Goal: Obtain resource: Obtain resource

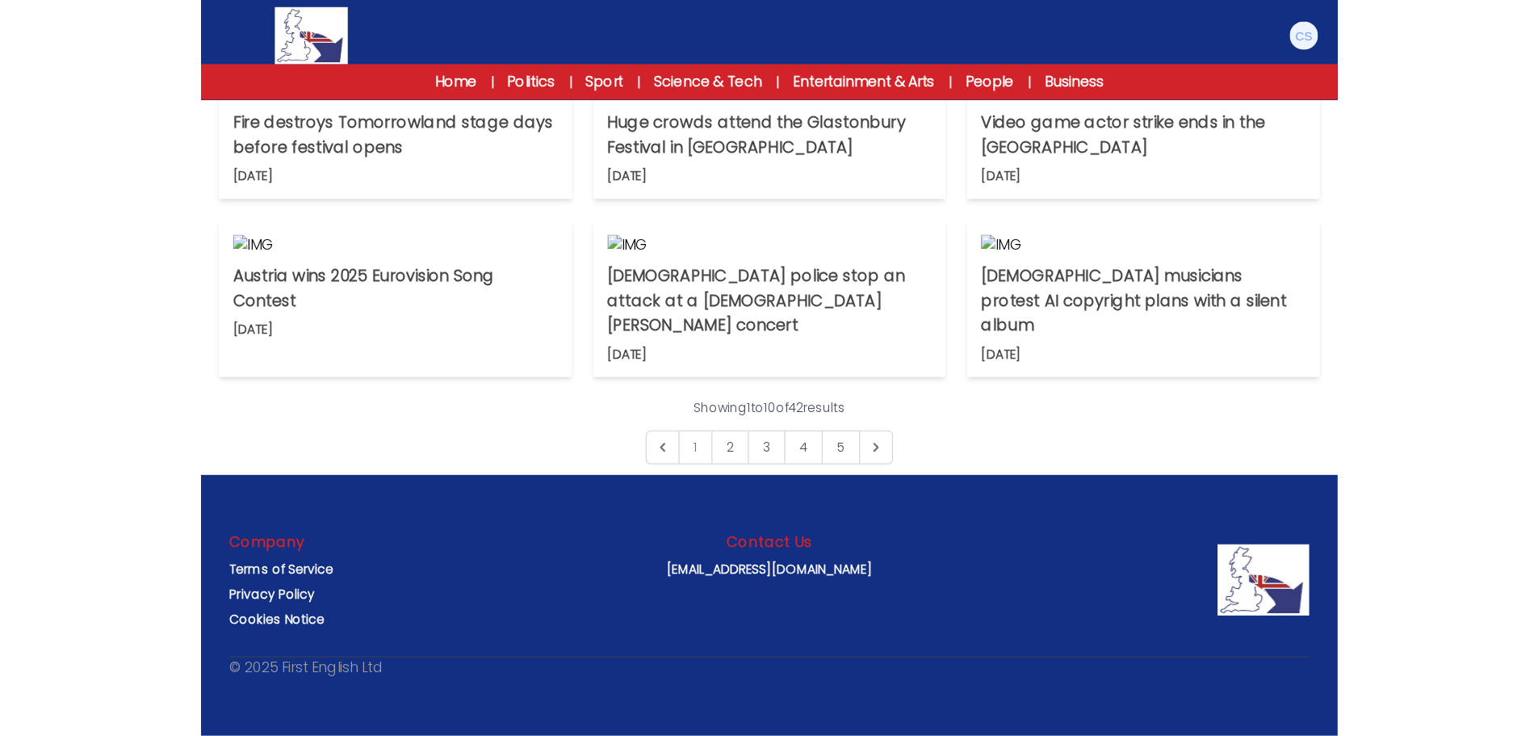
scroll to position [323, 0]
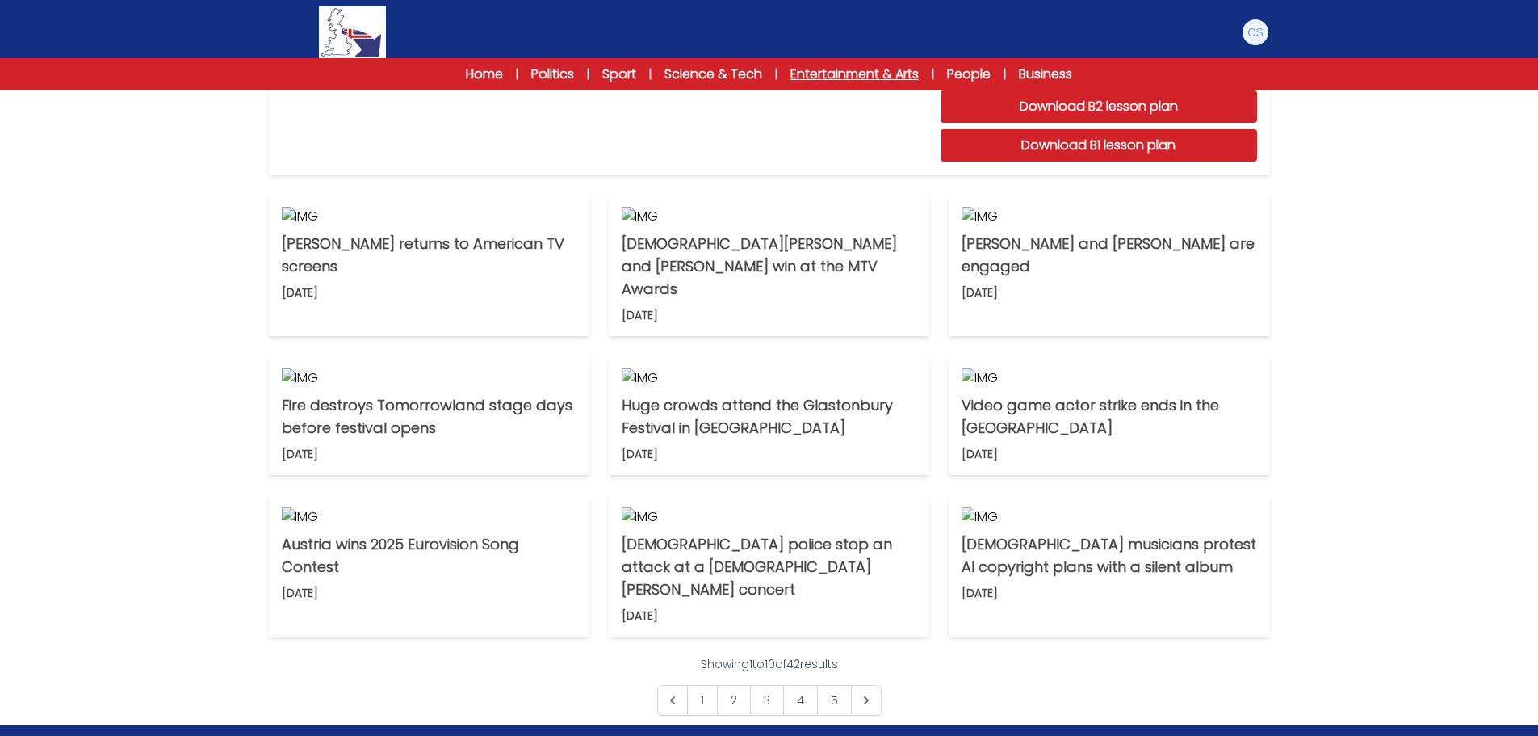
click at [821, 71] on link "Entertainment & Arts" at bounding box center [854, 74] width 128 height 19
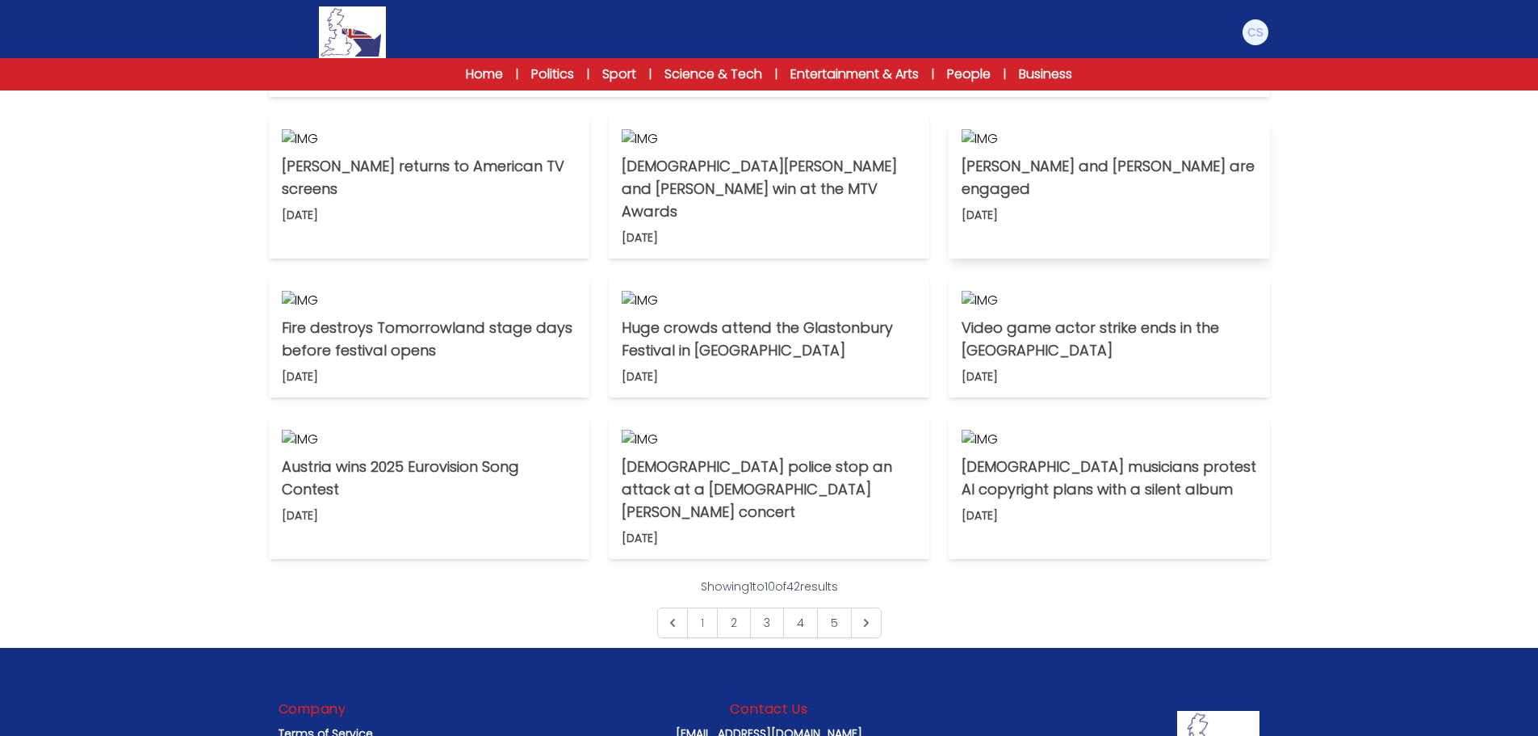
scroll to position [404, 0]
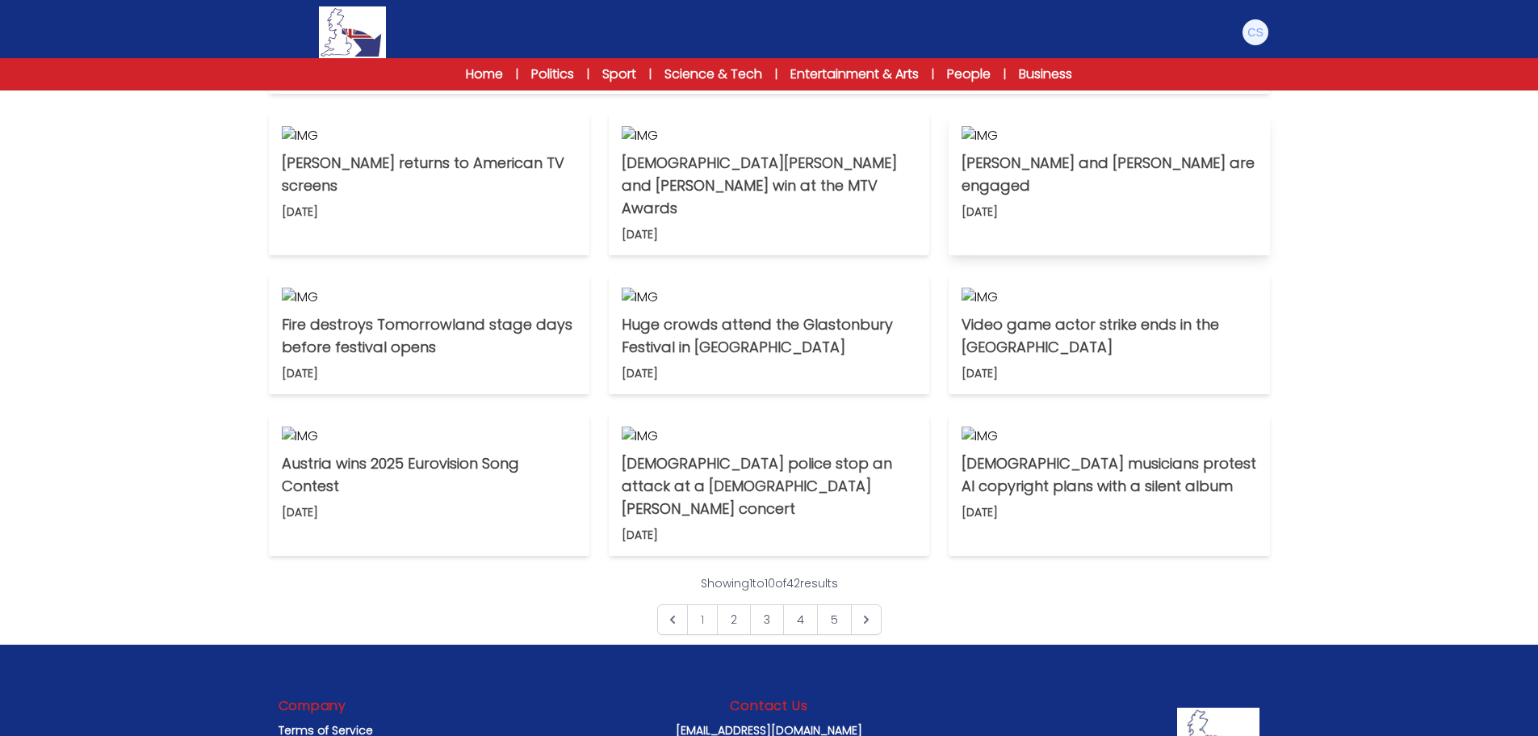
click at [1112, 197] on p "[PERSON_NAME] and [PERSON_NAME] are engaged" at bounding box center [1109, 174] width 295 height 45
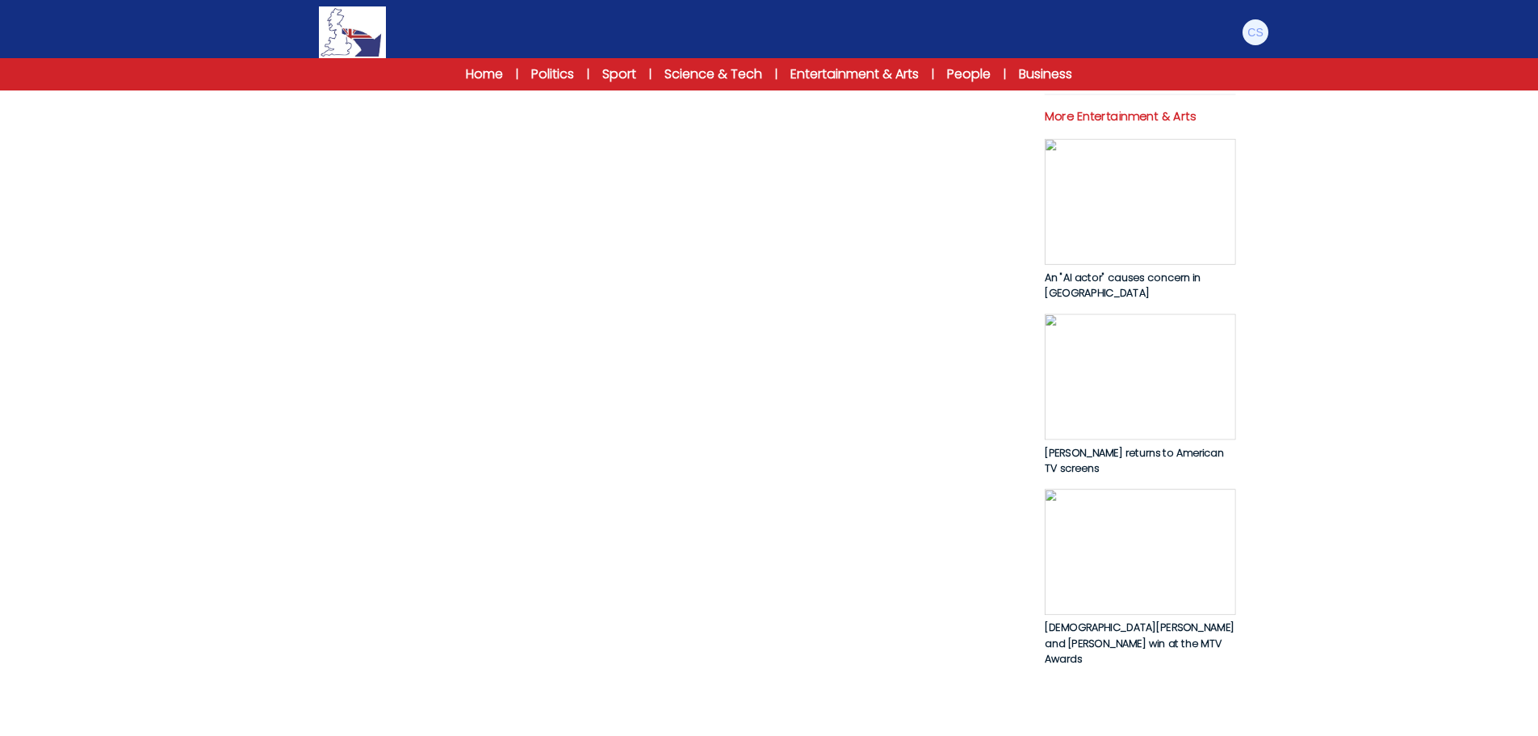
scroll to position [727, 0]
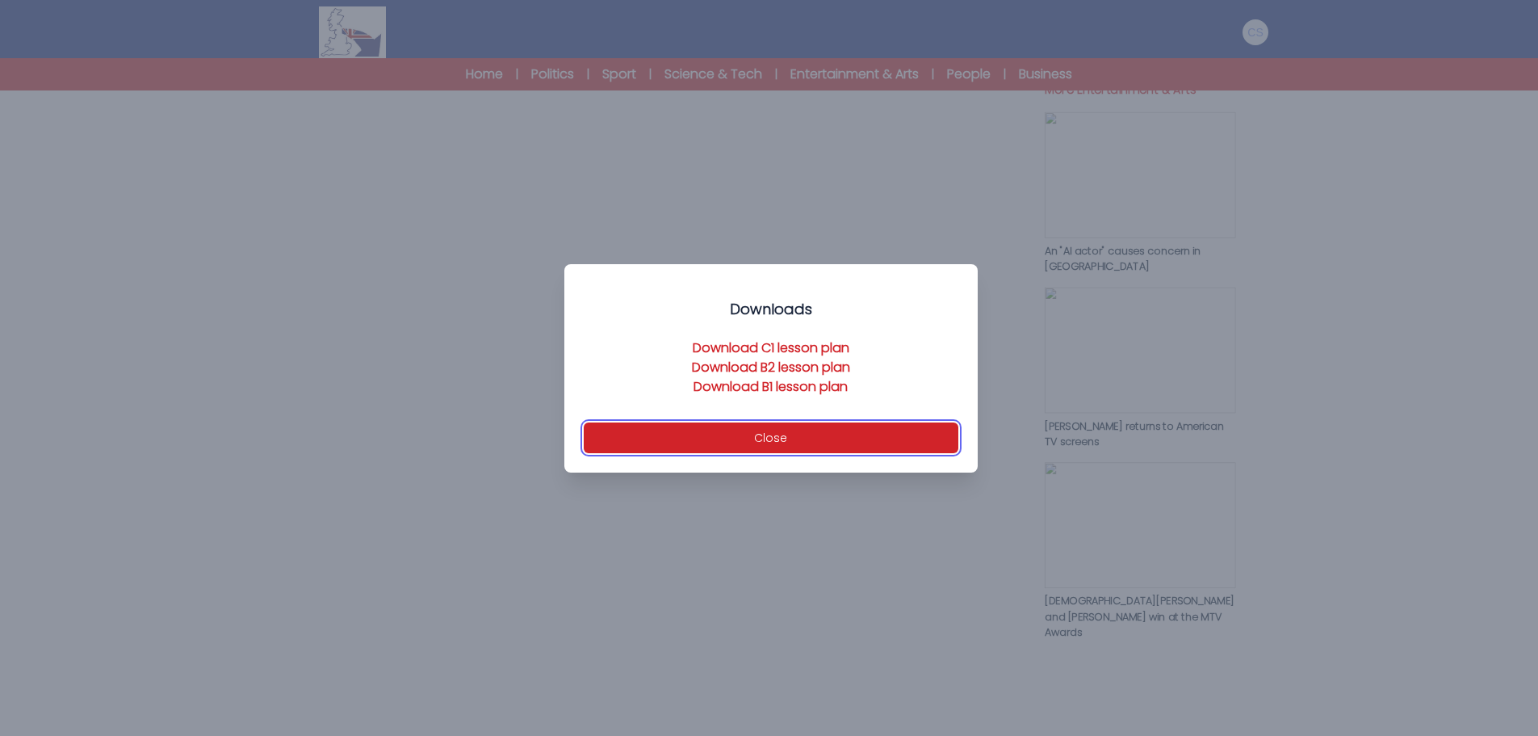
click at [753, 437] on button "Close" at bounding box center [771, 437] width 375 height 31
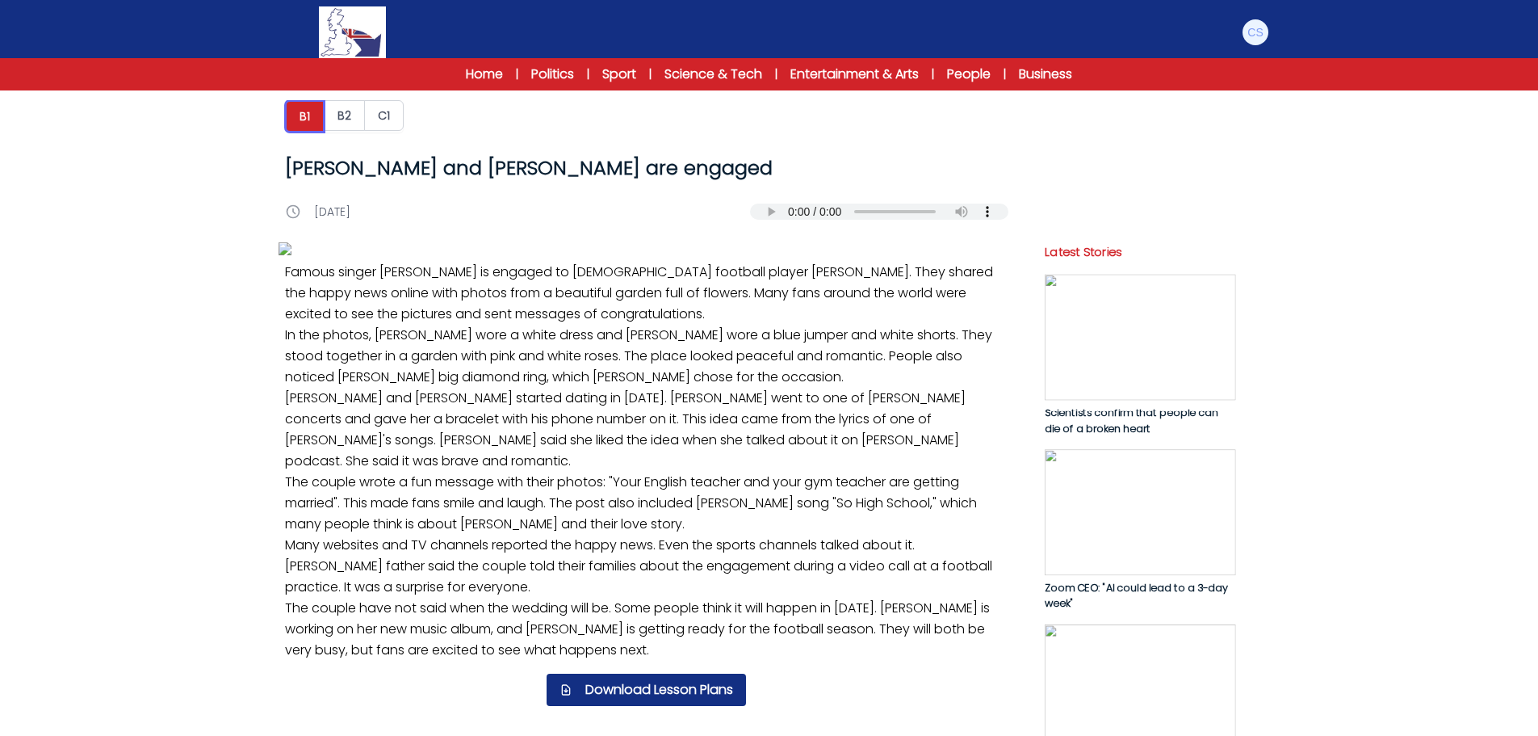
click at [312, 121] on button "B1" at bounding box center [305, 116] width 40 height 32
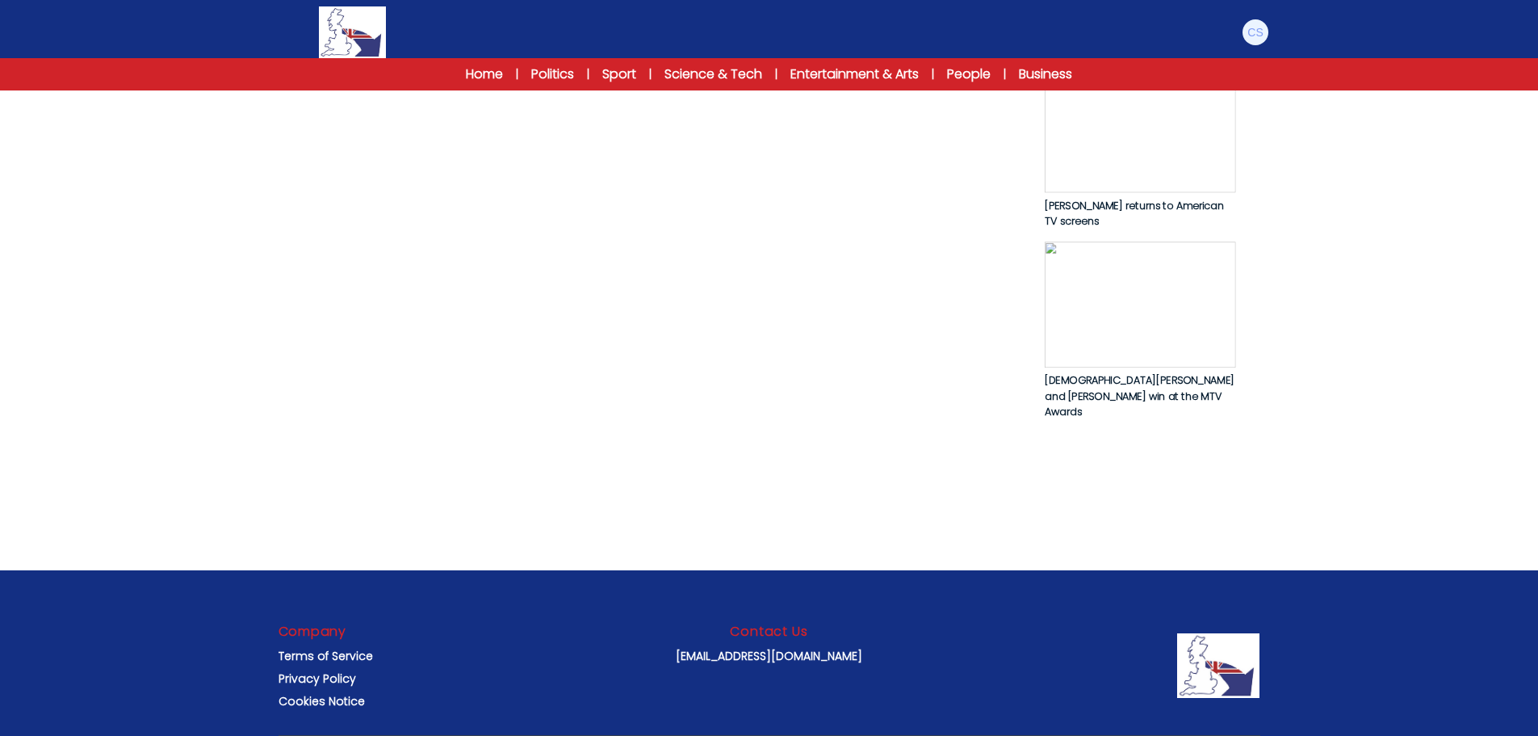
scroll to position [969, 0]
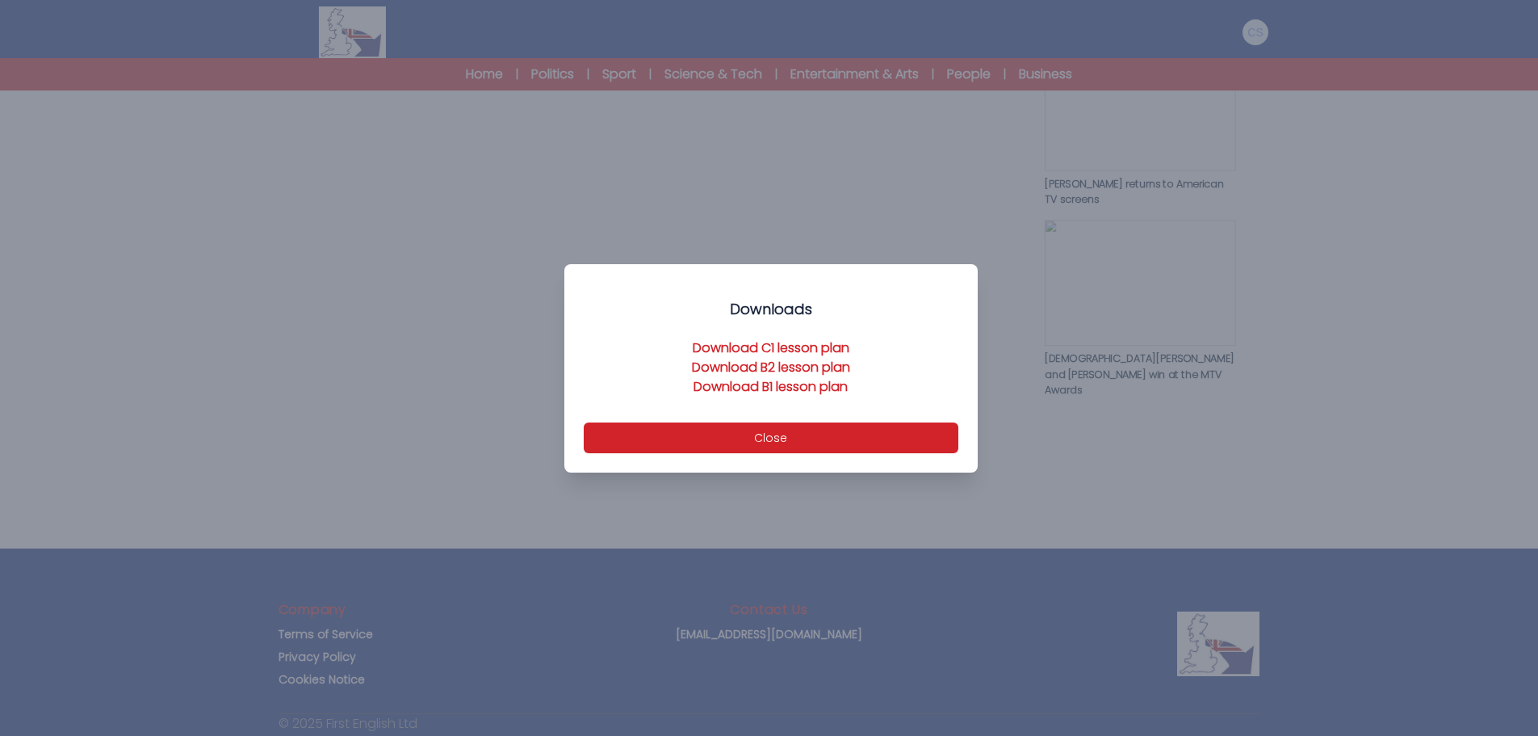
click at [777, 382] on link "Download B1 lesson plan" at bounding box center [771, 386] width 154 height 19
click at [786, 438] on button "Close" at bounding box center [771, 437] width 375 height 31
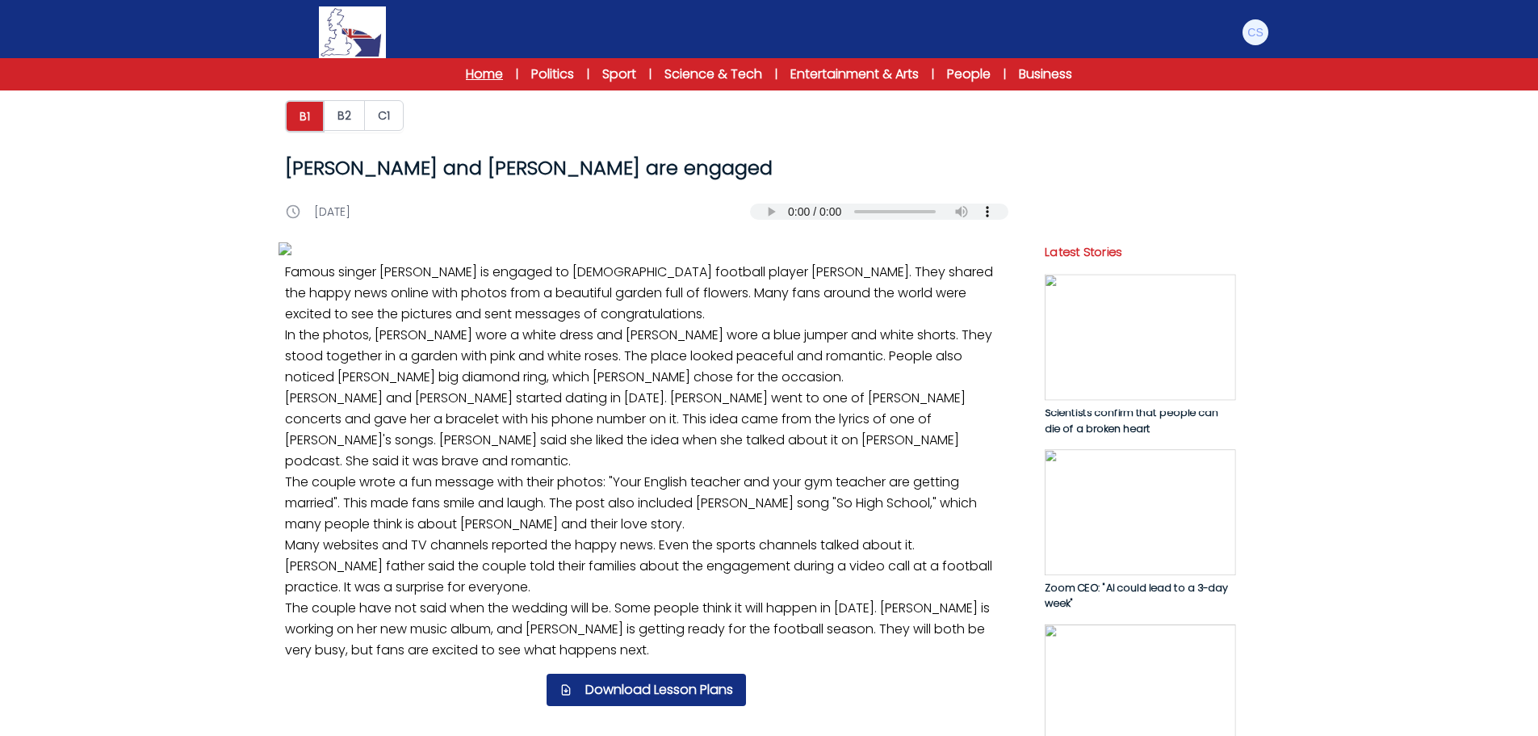
click at [493, 71] on link "Home" at bounding box center [484, 74] width 37 height 19
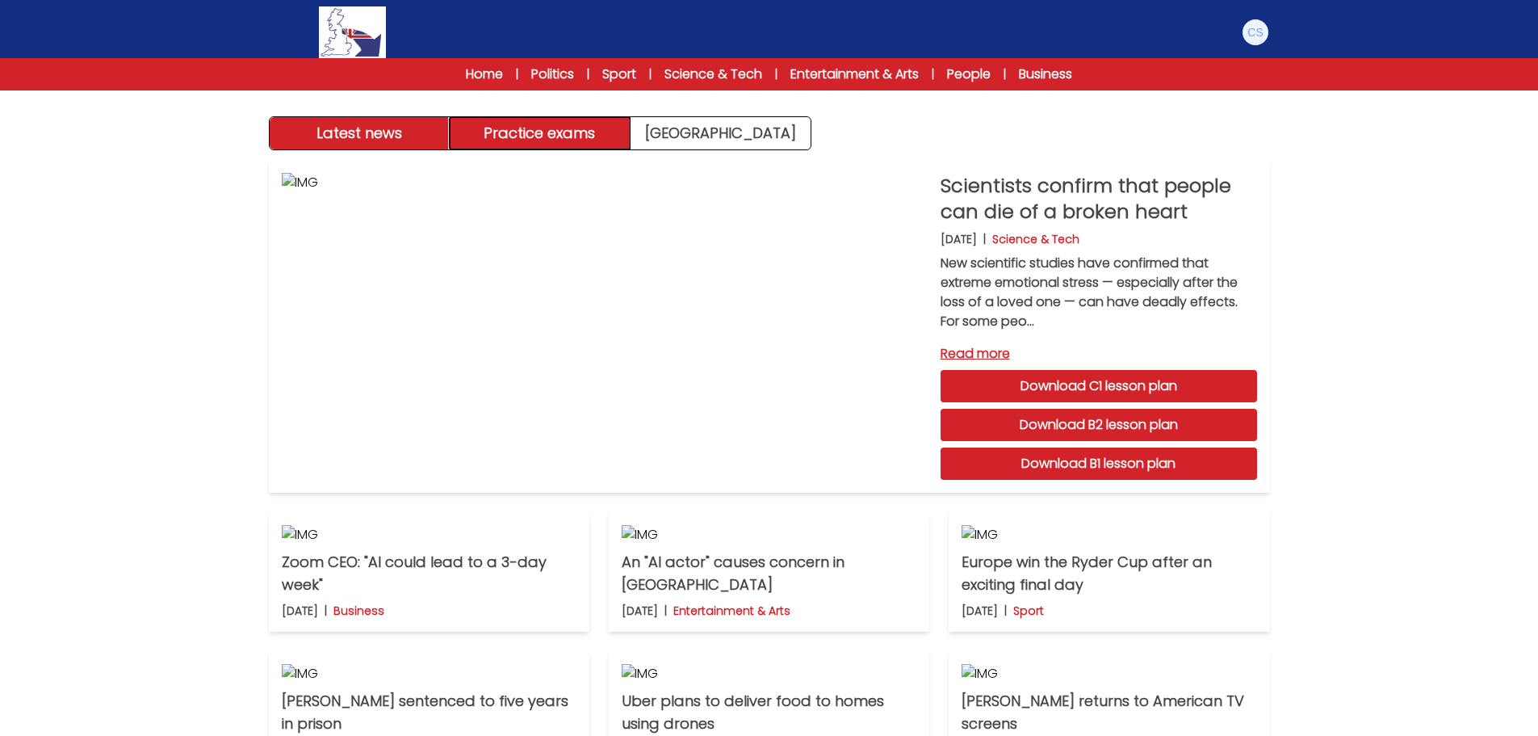
click at [579, 144] on button "Practice exams" at bounding box center [540, 133] width 181 height 32
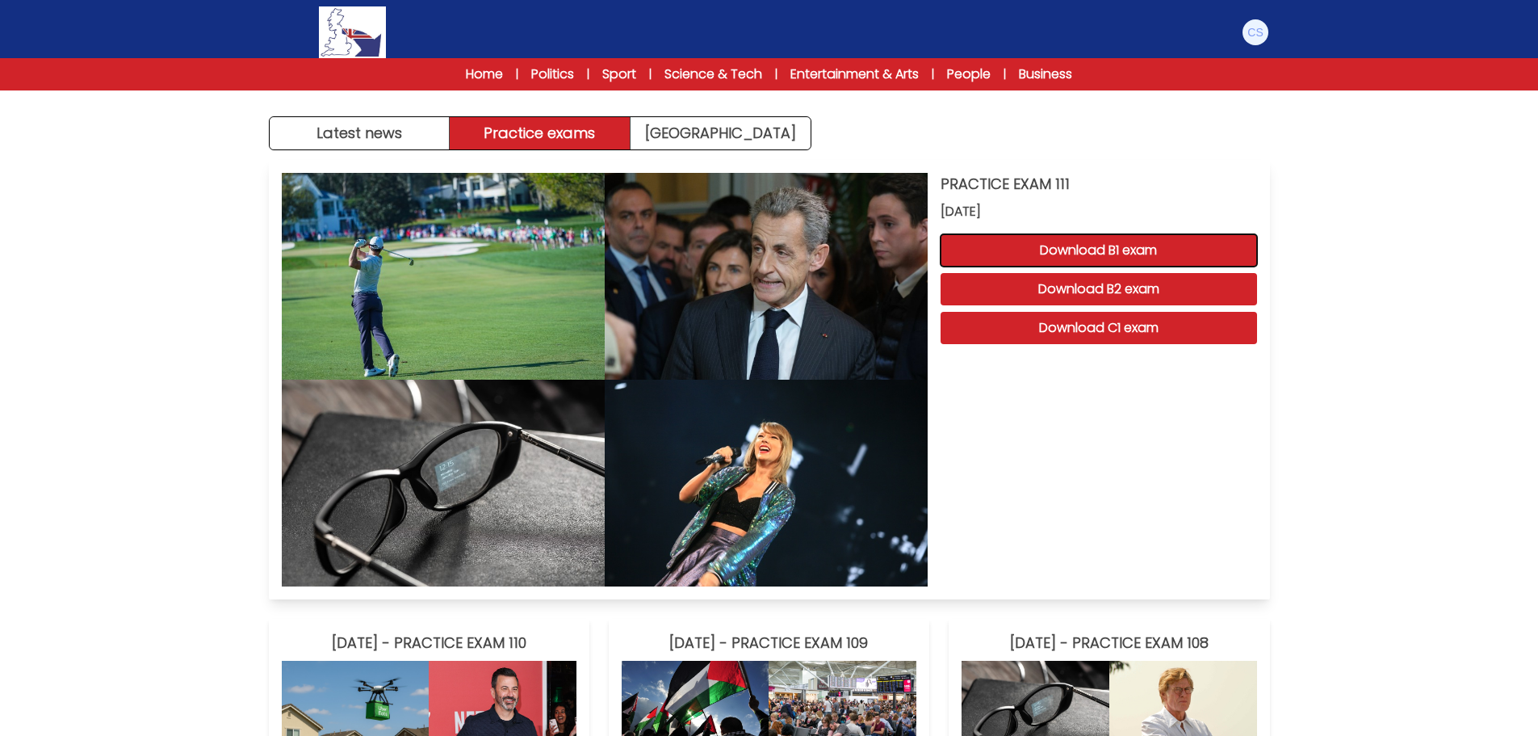
click at [1120, 243] on button "Download B1 exam" at bounding box center [1099, 250] width 317 height 32
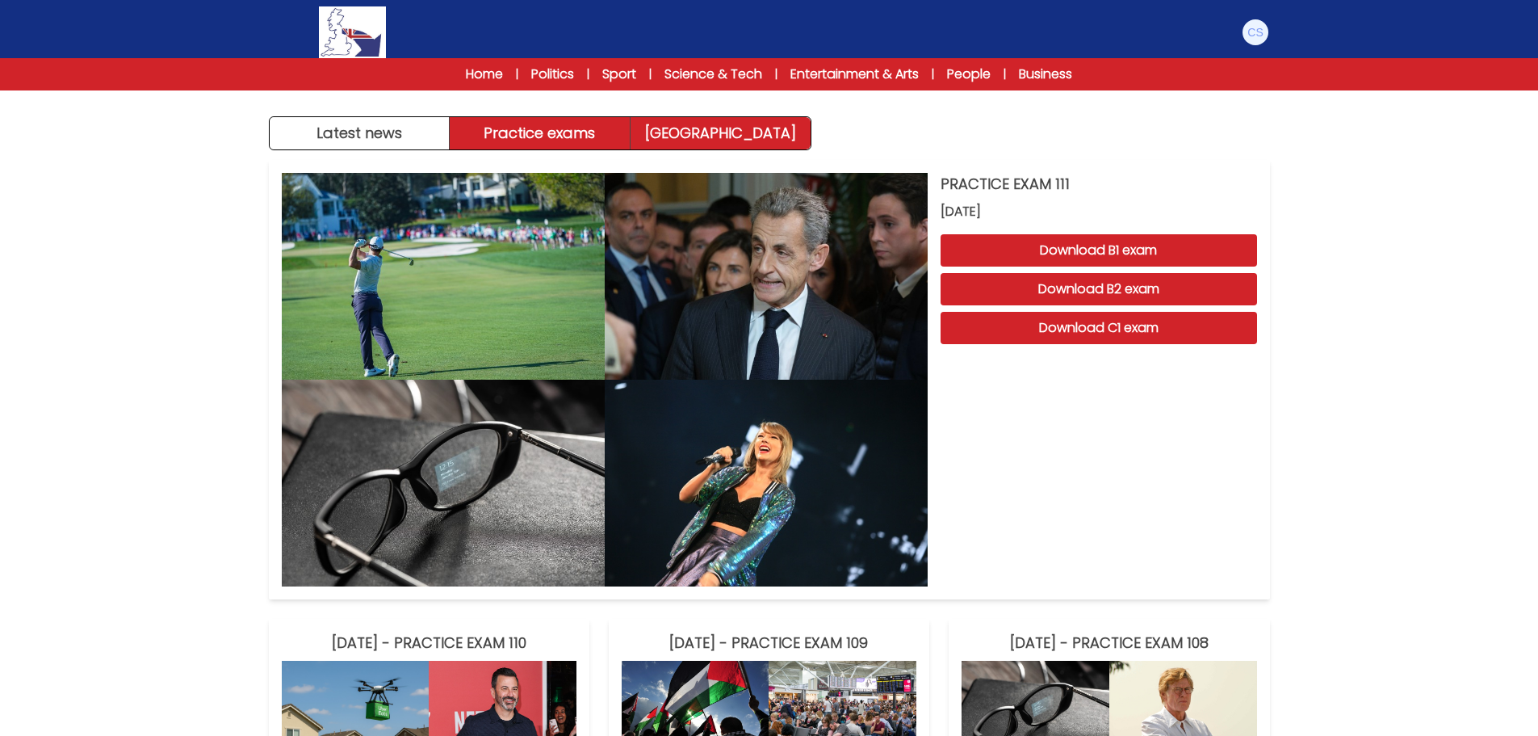
click at [658, 145] on link "[GEOGRAPHIC_DATA]" at bounding box center [721, 133] width 180 height 32
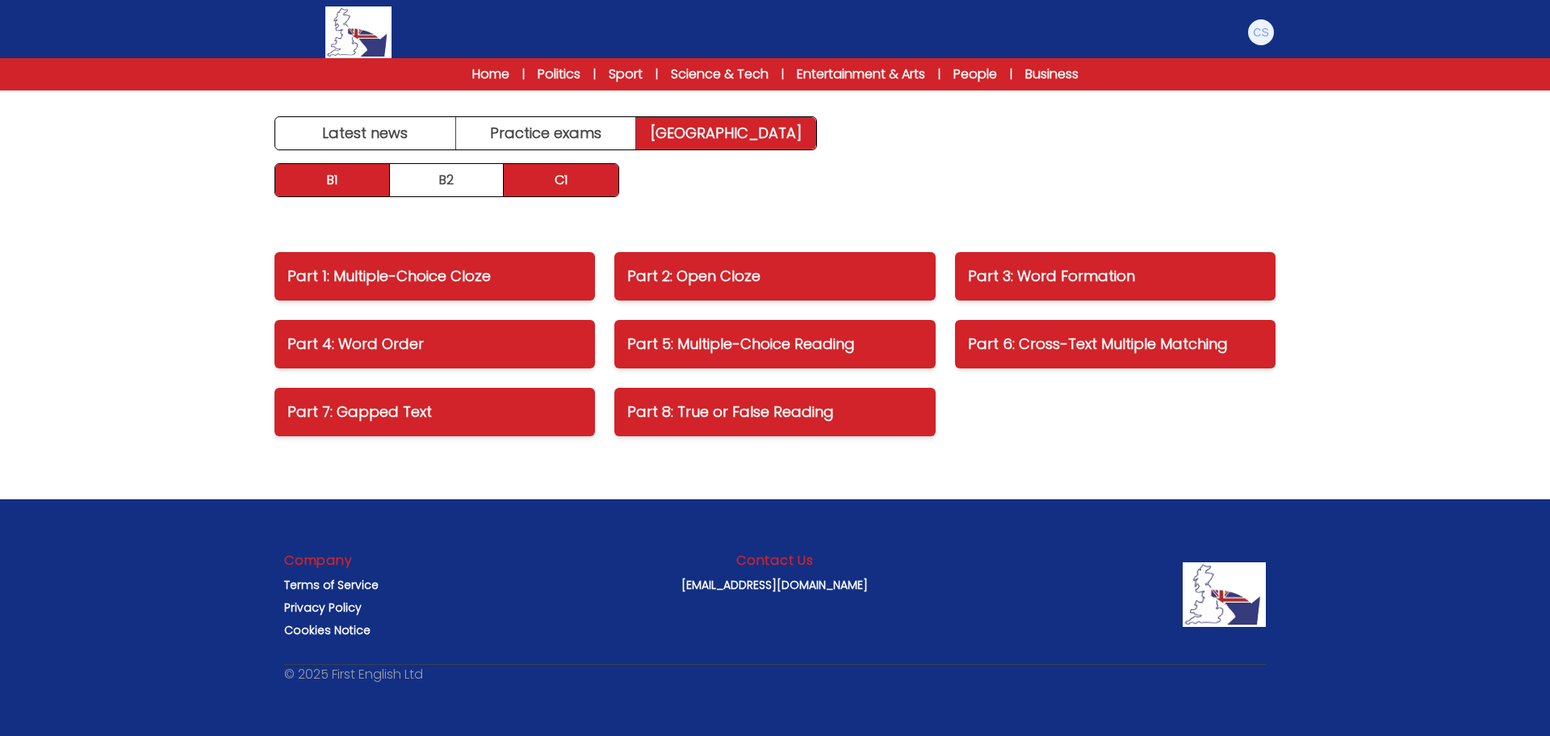
click at [342, 184] on link "B1" at bounding box center [332, 180] width 115 height 32
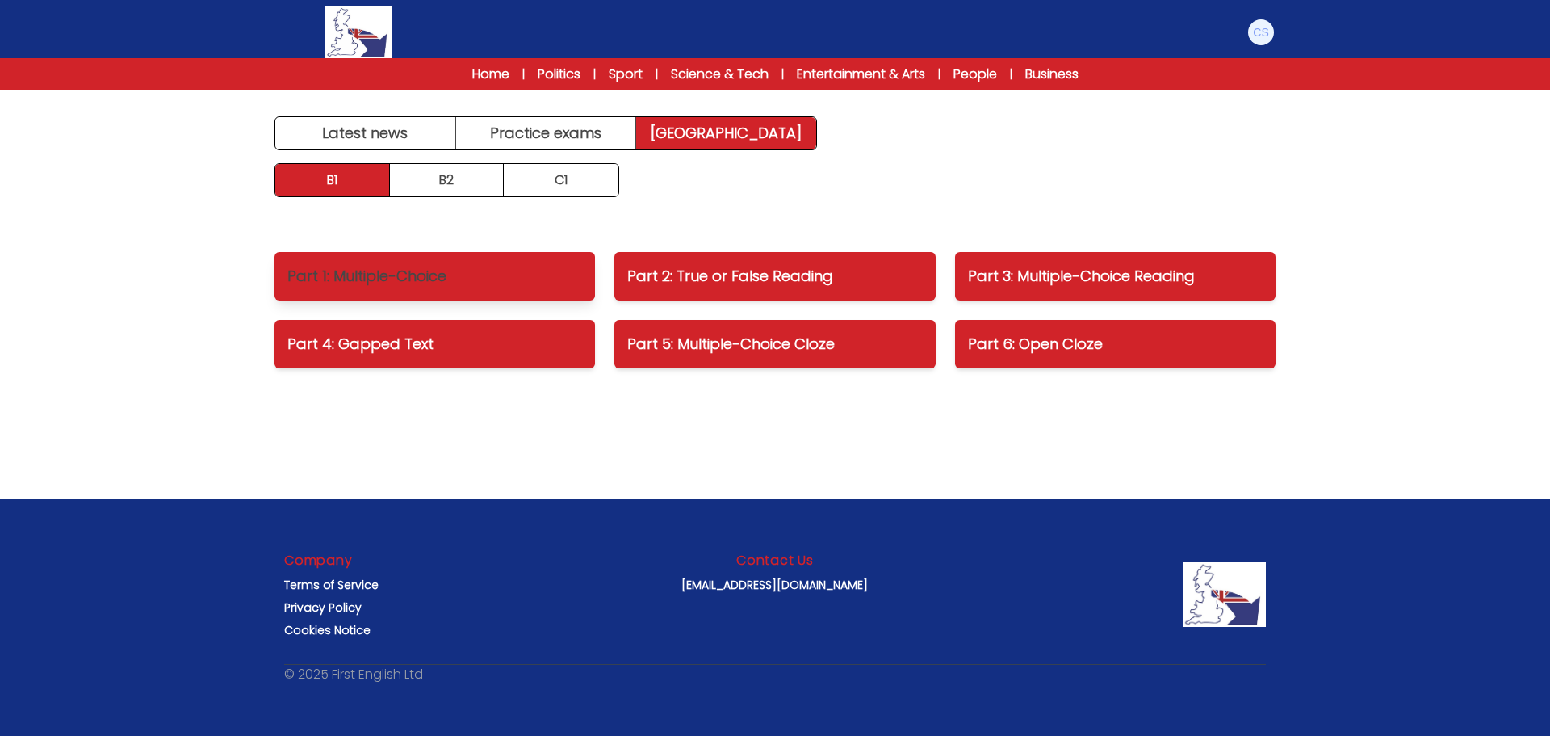
click at [375, 276] on p "Part 1: Multiple-Choice" at bounding box center [434, 276] width 295 height 23
